Goal: Information Seeking & Learning: Find specific fact

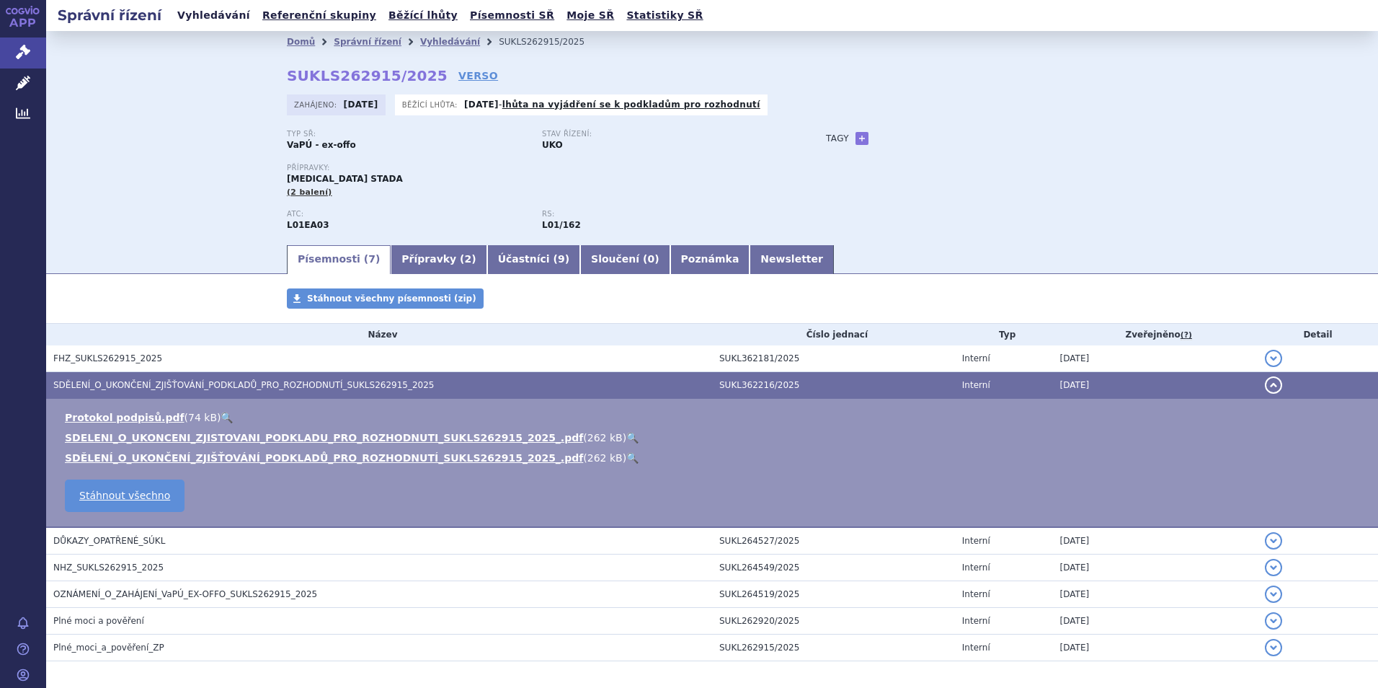
click at [211, 16] on link "Vyhledávání" at bounding box center [213, 15] width 81 height 19
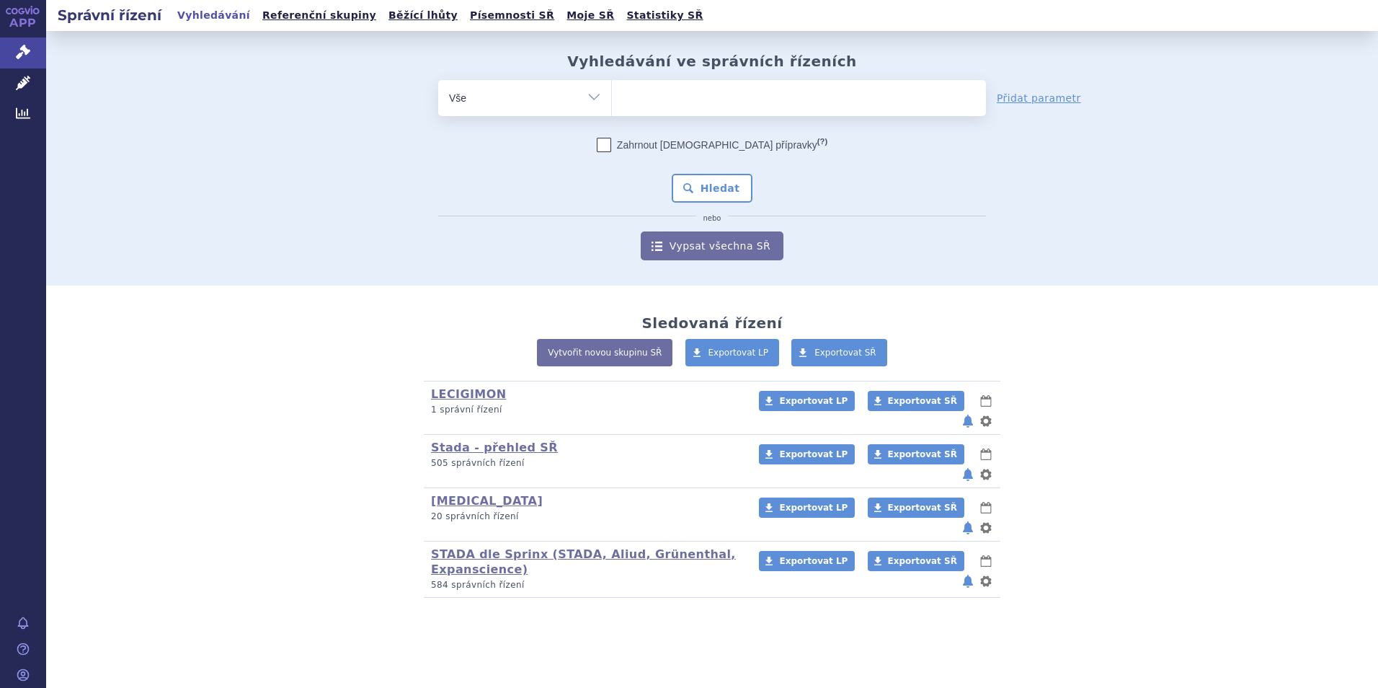
click at [674, 110] on ul at bounding box center [799, 95] width 374 height 30
click at [612, 110] on select at bounding box center [611, 97] width 1 height 36
click at [671, 102] on ul at bounding box center [799, 95] width 374 height 30
click at [612, 102] on select at bounding box center [611, 97] width 1 height 36
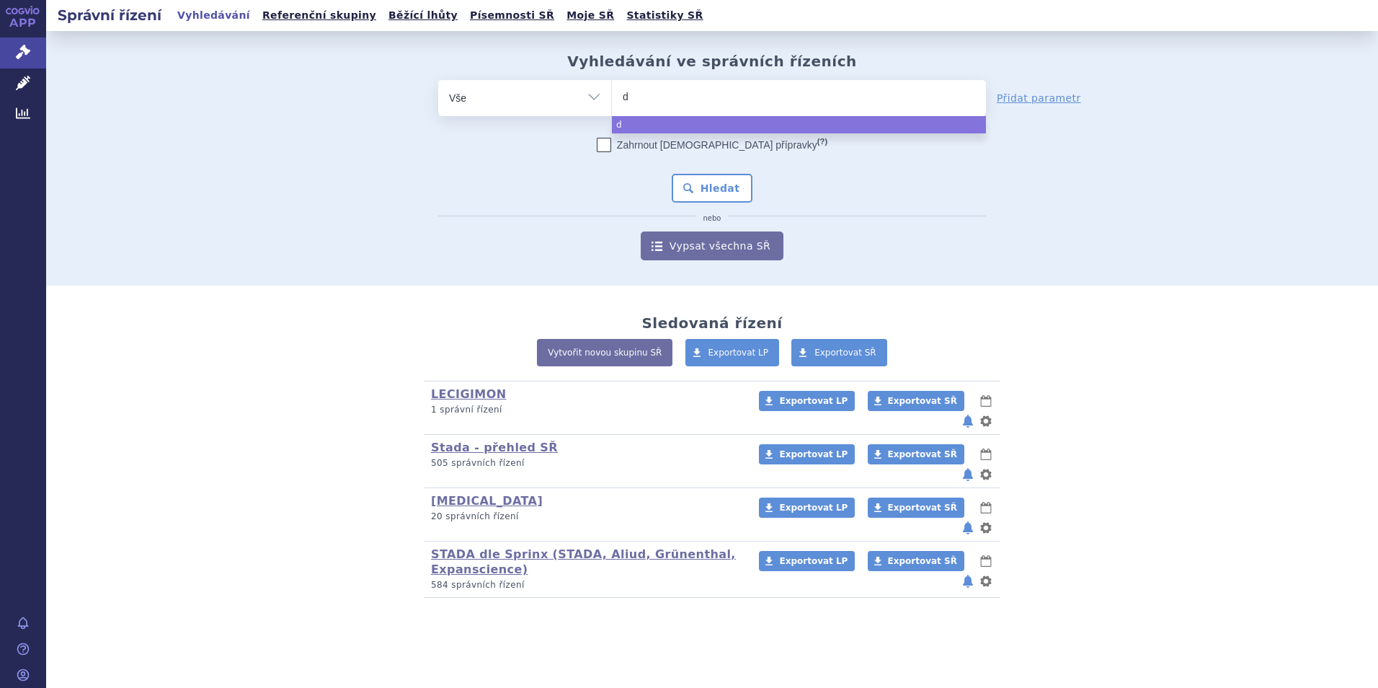
type input "de"
type input "def"
type input "defer"
type input "defera"
type input "deferas"
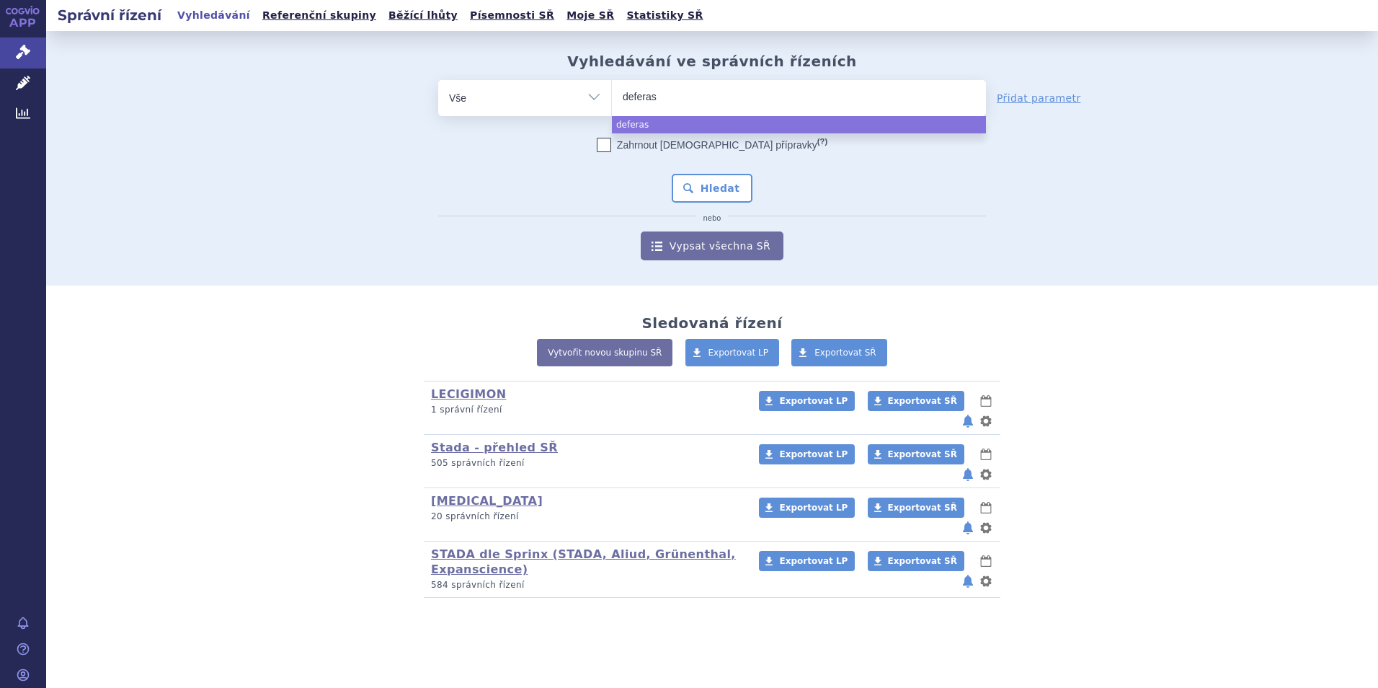
type input "deferasi"
type input "deferasir"
type input "deferasiro"
type input "[MEDICAL_DATA]"
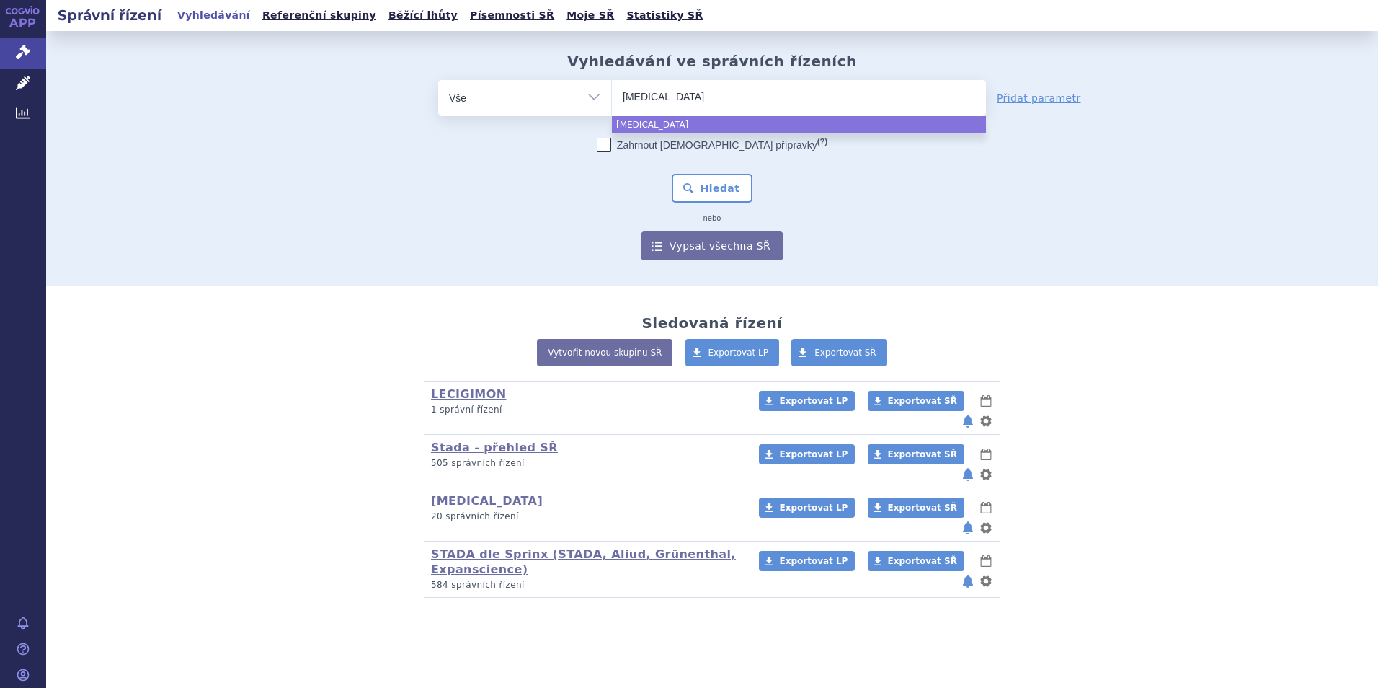
type input "[MEDICAL_DATA] a"
type input "[MEDICAL_DATA] au"
type input "[MEDICAL_DATA] aux"
select select "[MEDICAL_DATA] aux"
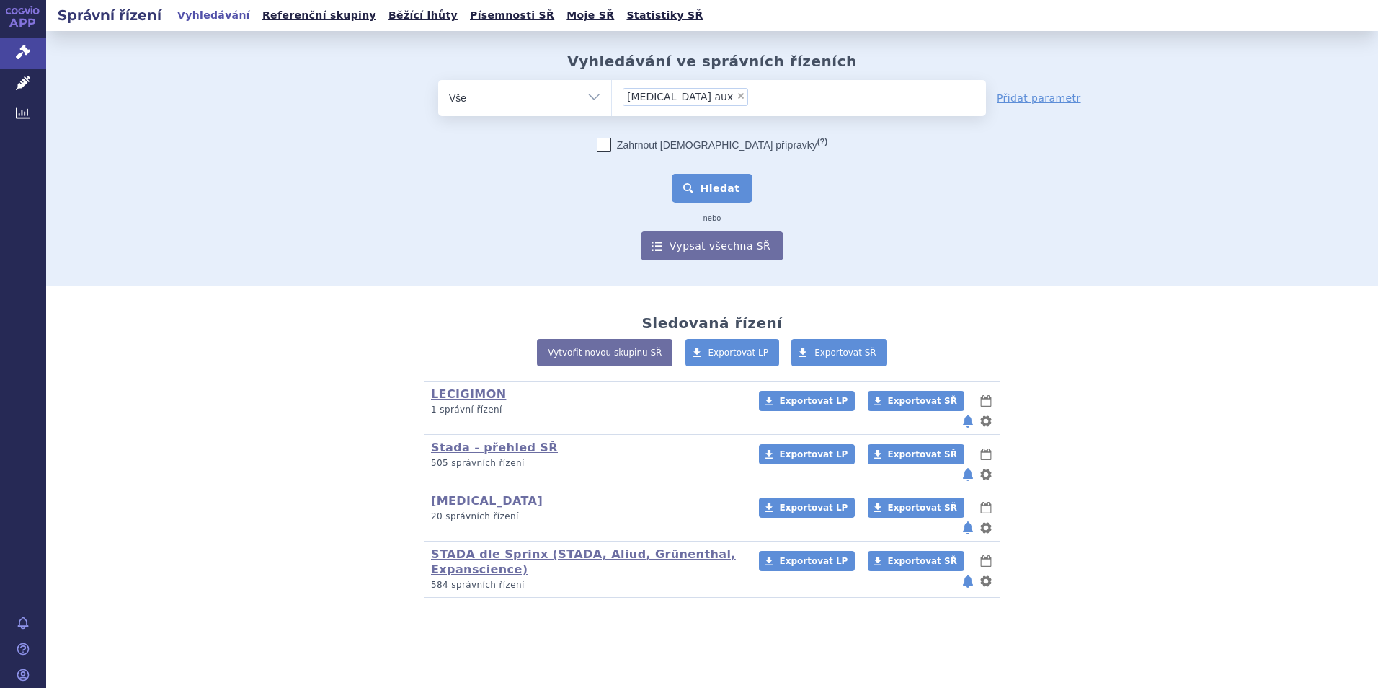
click at [725, 184] on button "Hledat" at bounding box center [712, 188] width 81 height 29
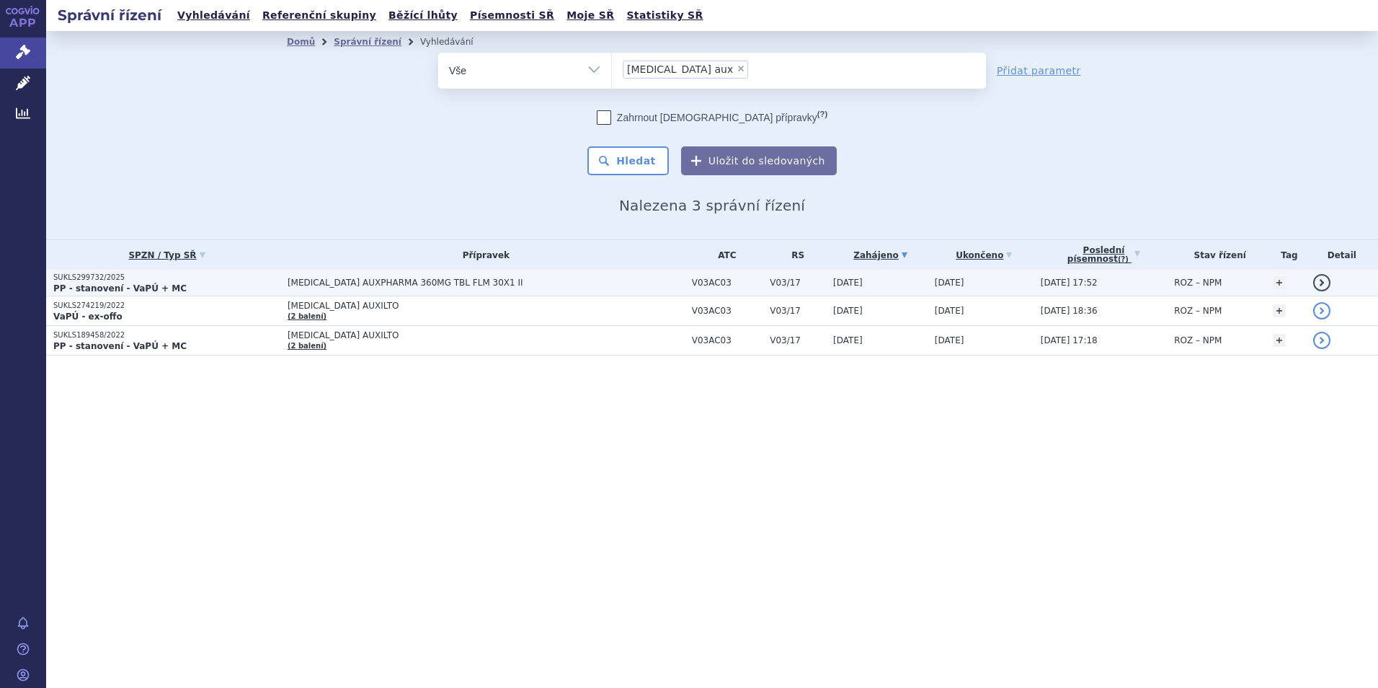
click at [122, 283] on strong "PP - stanovení - VaPÚ + MC" at bounding box center [119, 288] width 133 height 10
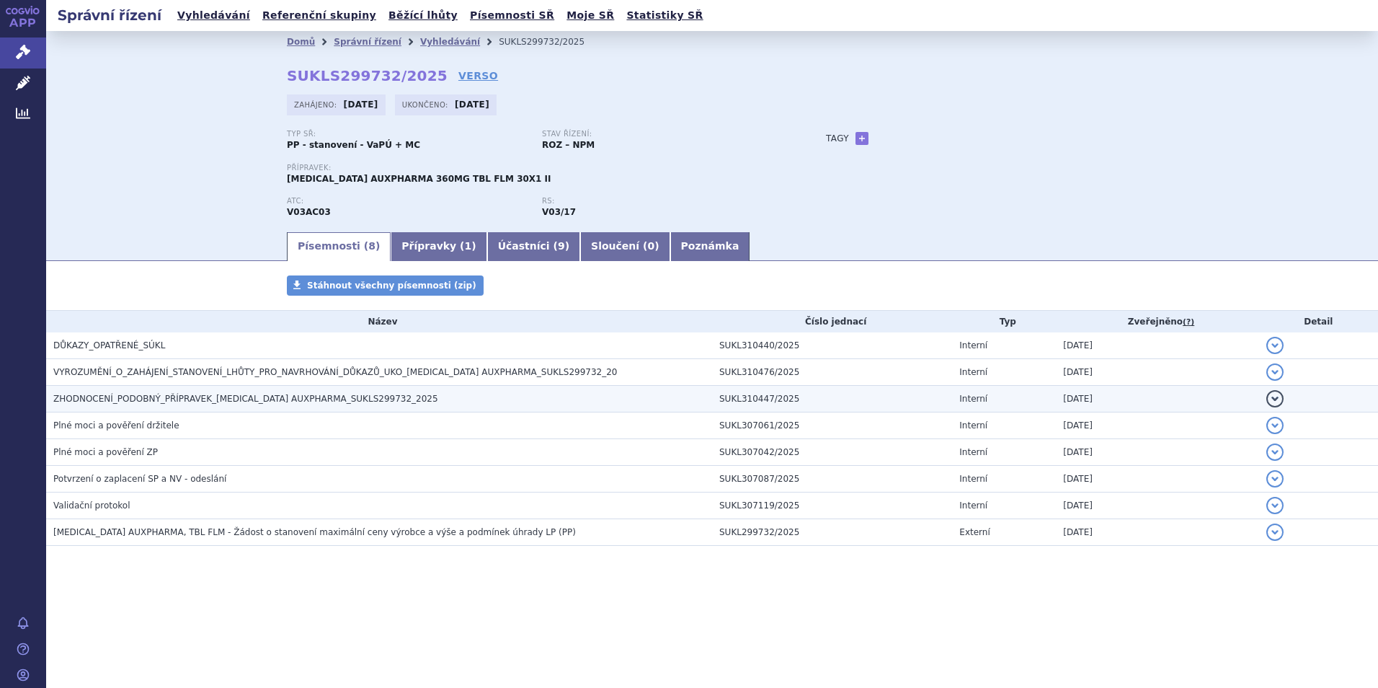
click at [189, 394] on span "ZHODNOCENÍ_PODOBNÝ_PŘÍPRAVEK_[MEDICAL_DATA] AUXPHARMA_SUKLS299732_2025" at bounding box center [245, 399] width 385 height 10
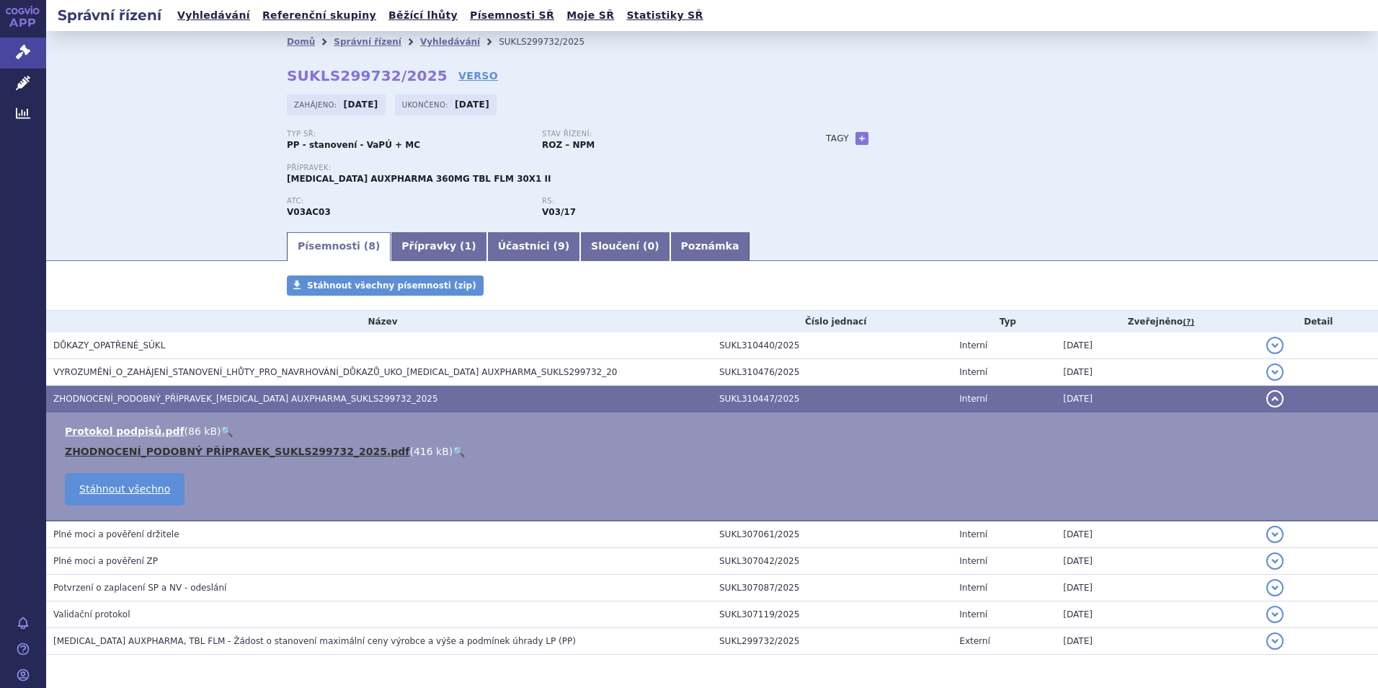
click at [252, 445] on link "ZHODNOCENÍ_PODOBNÝ PŘÍPRAVEK_SUKLS299732_2025.pdf" at bounding box center [237, 451] width 345 height 12
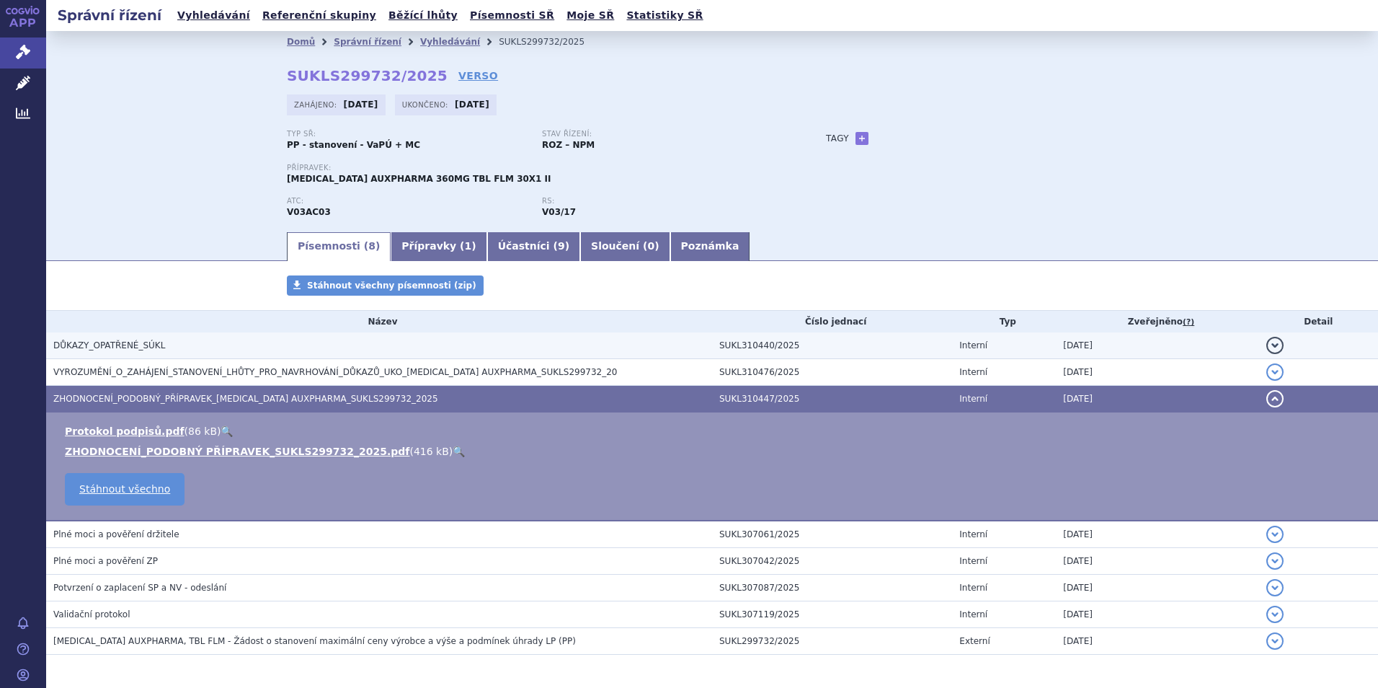
click at [123, 340] on span "DŮKAZY_OPATŘENÉ_SÚKL" at bounding box center [109, 345] width 112 height 10
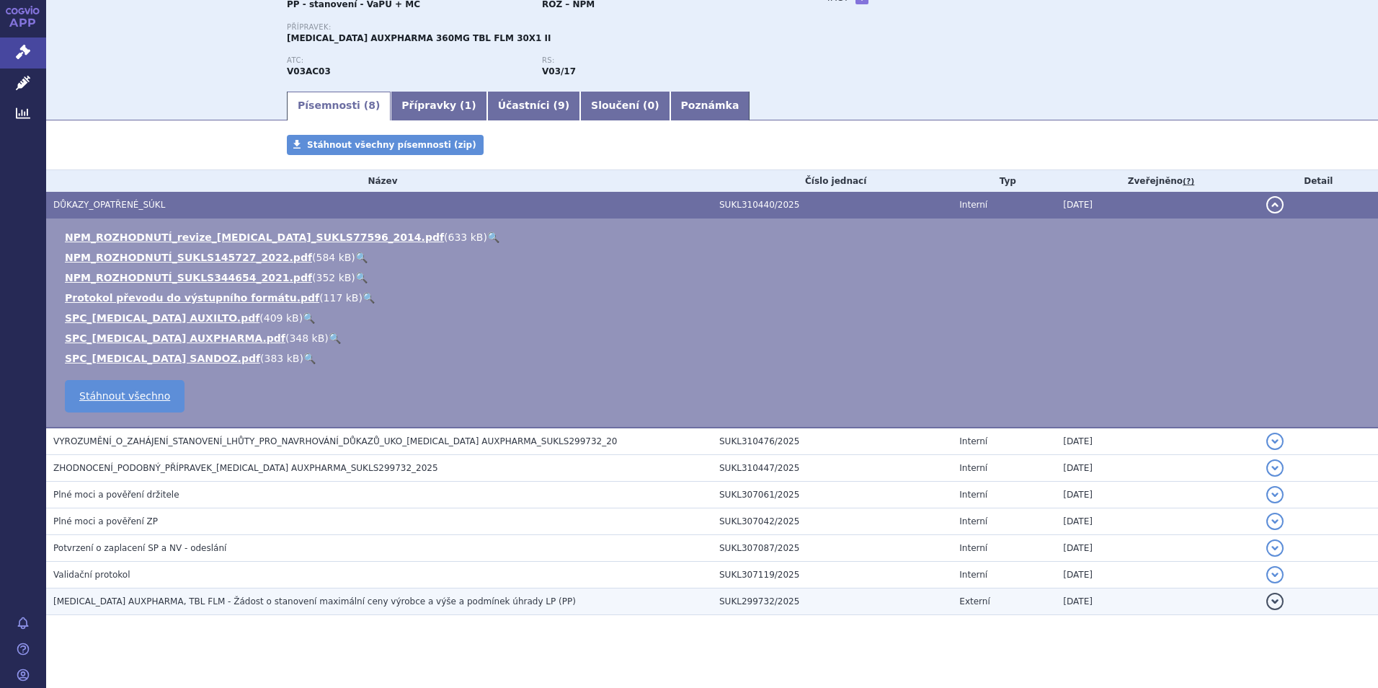
scroll to position [154, 0]
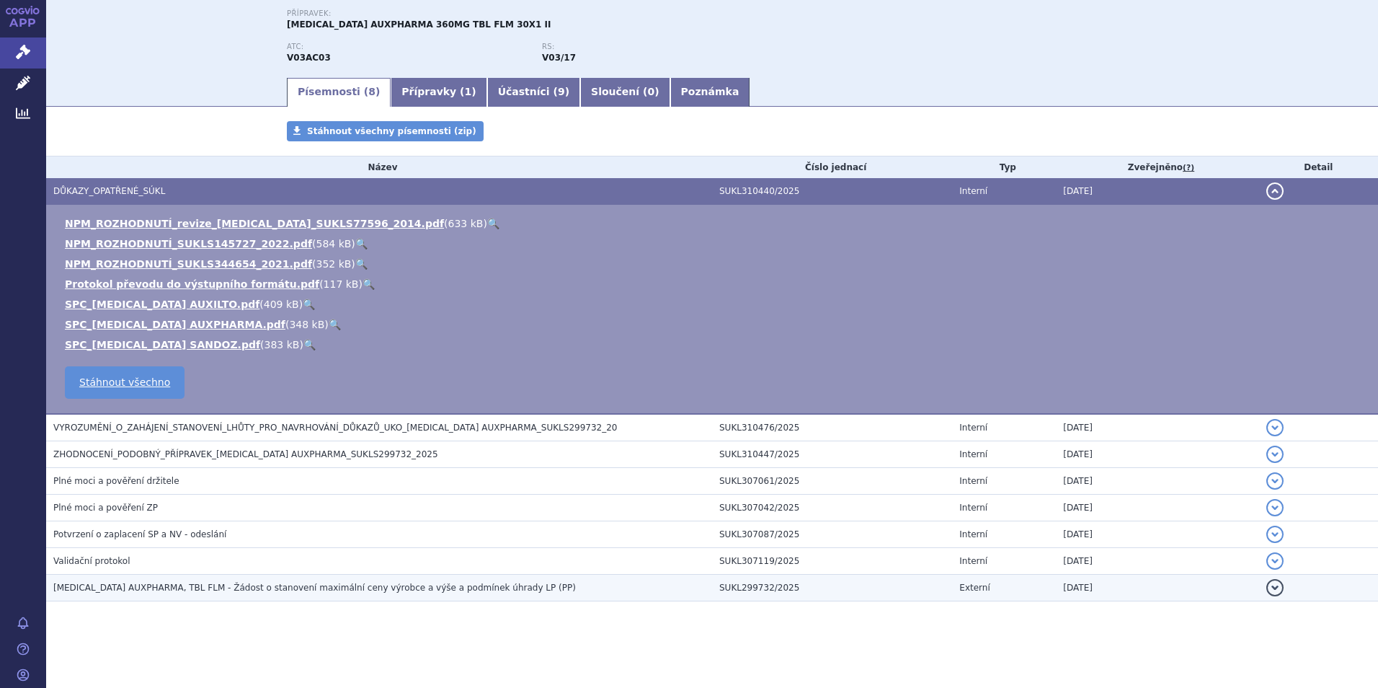
click at [294, 588] on span "[MEDICAL_DATA] AUXPHARMA, TBL FLM - Žádost o stanovení maximální ceny výrobce a…" at bounding box center [314, 587] width 523 height 10
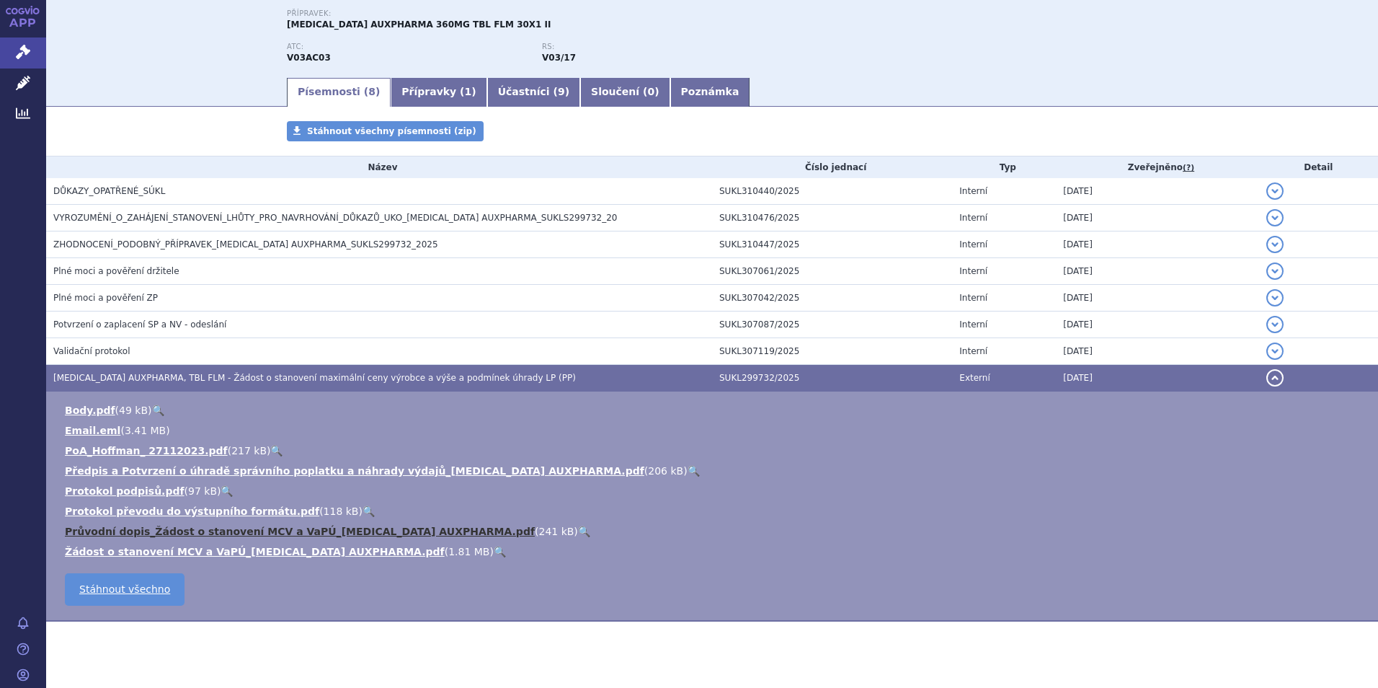
click at [228, 528] on link "Průvodní dopis_Žádost o stanovení MCV a VaPÚ_[MEDICAL_DATA] AUXPHARMA.pdf" at bounding box center [300, 531] width 470 height 12
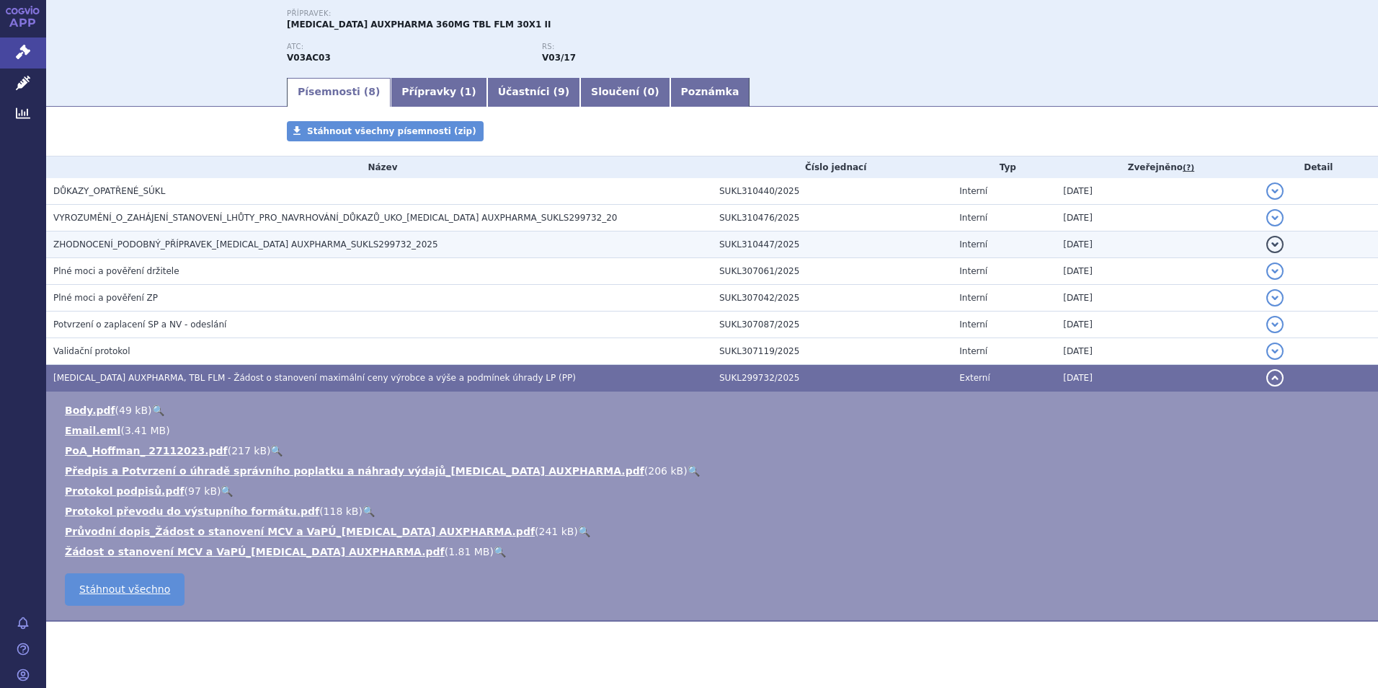
click at [184, 252] on h3 "ZHODNOCENÍ_PODOBNÝ_PŘÍPRAVEK_[MEDICAL_DATA] AUXPHARMA_SUKLS299732_2025" at bounding box center [382, 244] width 659 height 14
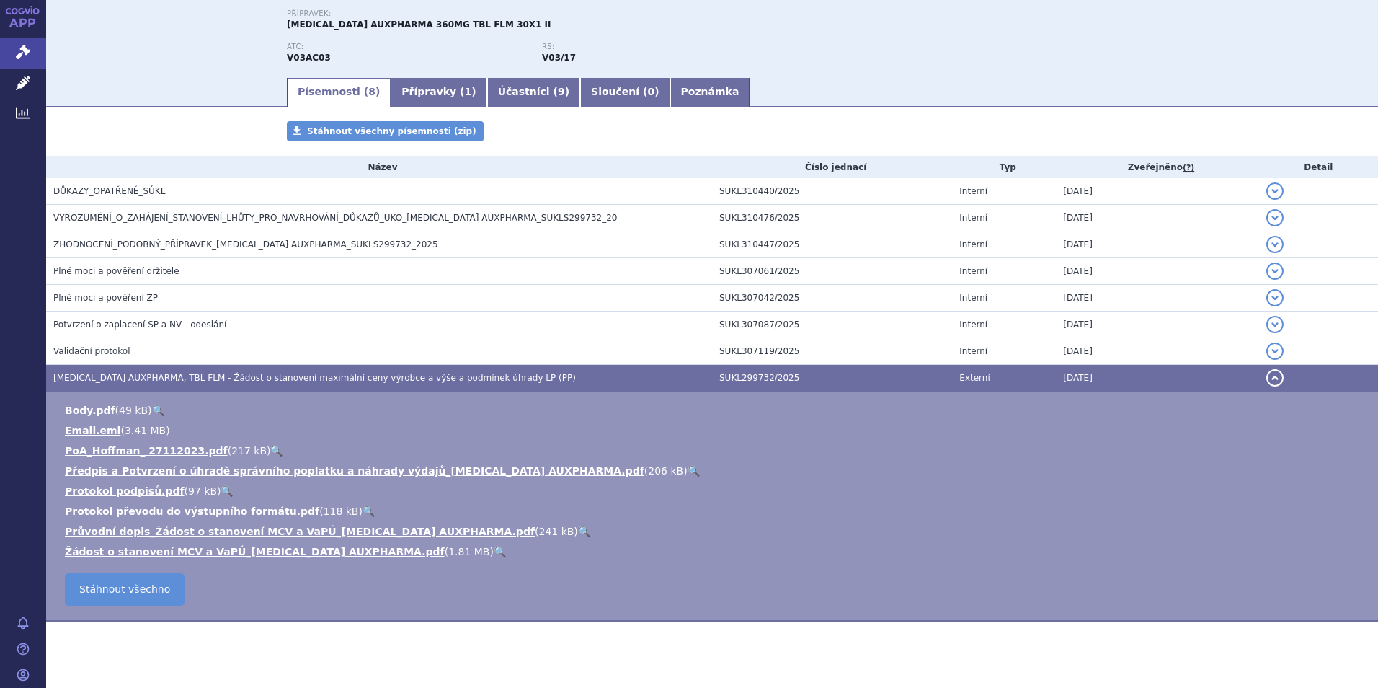
scroll to position [53, 0]
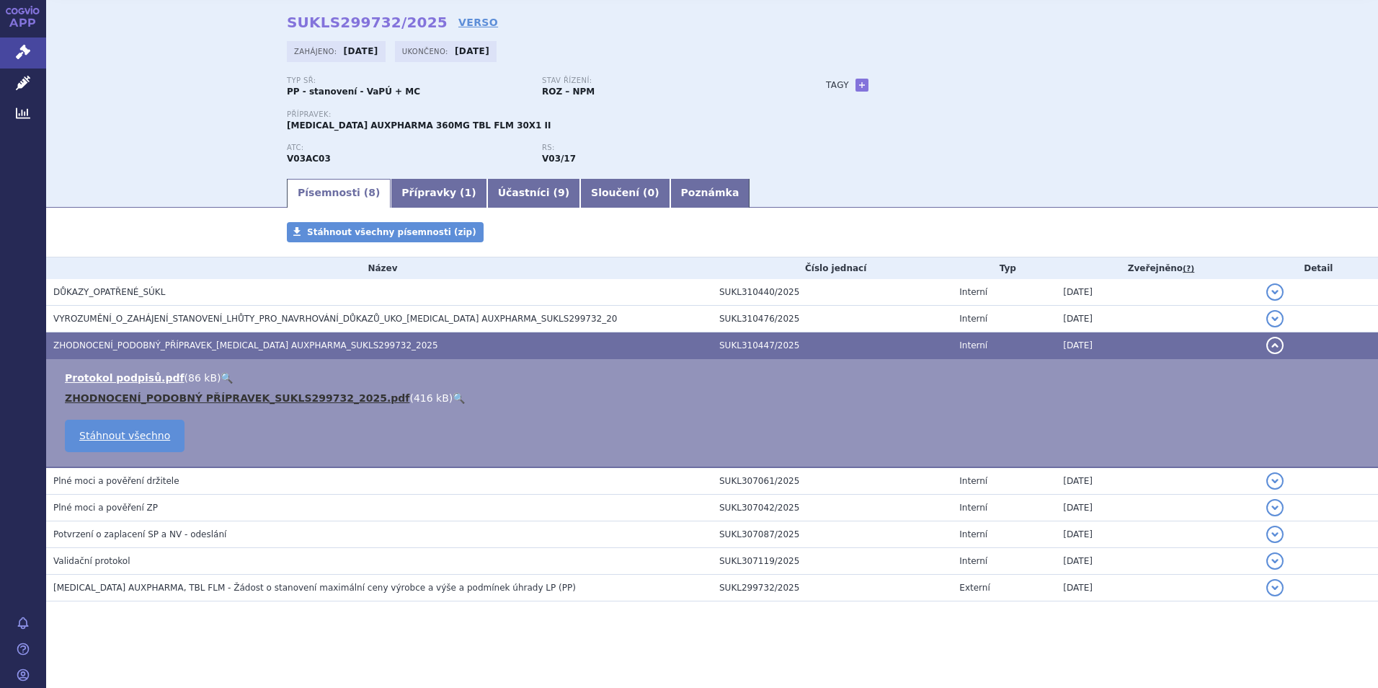
click at [245, 397] on link "ZHODNOCENÍ_PODOBNÝ PŘÍPRAVEK_SUKLS299732_2025.pdf" at bounding box center [237, 398] width 345 height 12
